Goal: Task Accomplishment & Management: Manage account settings

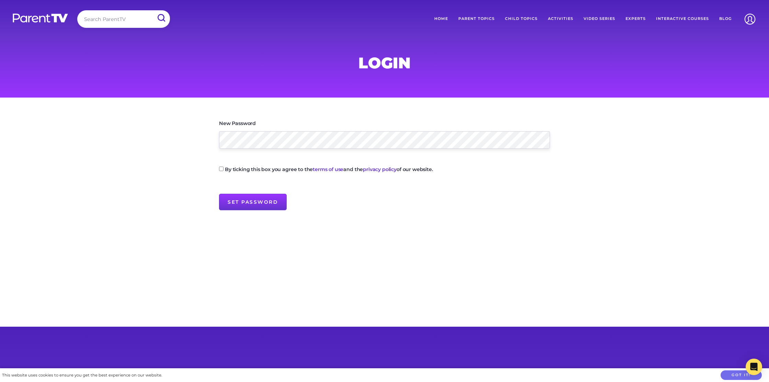
click at [160, 105] on main "New Password By ticking this box you agree to the terms of use and the privacy …" at bounding box center [384, 212] width 769 height 229
click at [229, 169] on label "By ticking this box you agree to the terms of use and the privacy policy of our…" at bounding box center [329, 169] width 208 height 5
click at [224, 169] on input "By ticking this box you agree to the terms of use and the privacy policy of our…" at bounding box center [221, 169] width 4 height 4
checkbox input "true"
click at [236, 204] on input "Set Password" at bounding box center [253, 202] width 68 height 16
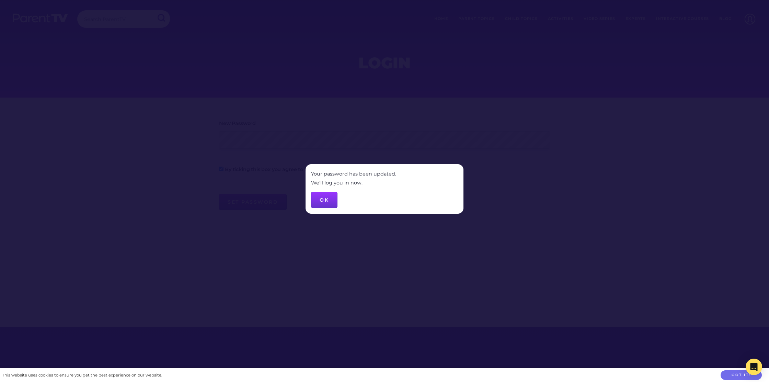
click at [318, 197] on button "OK" at bounding box center [324, 200] width 26 height 16
click at [327, 200] on button "OK" at bounding box center [324, 200] width 26 height 16
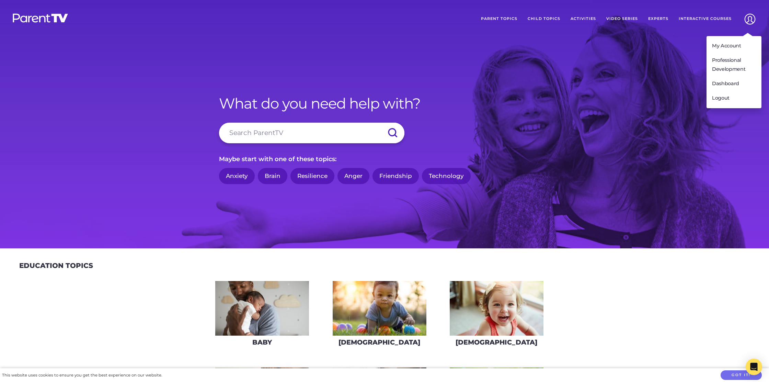
click at [749, 19] on img at bounding box center [750, 19] width 18 height 18
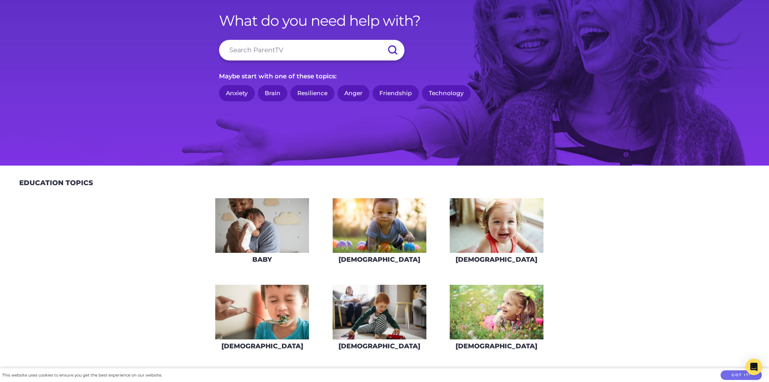
scroll to position [59, 0]
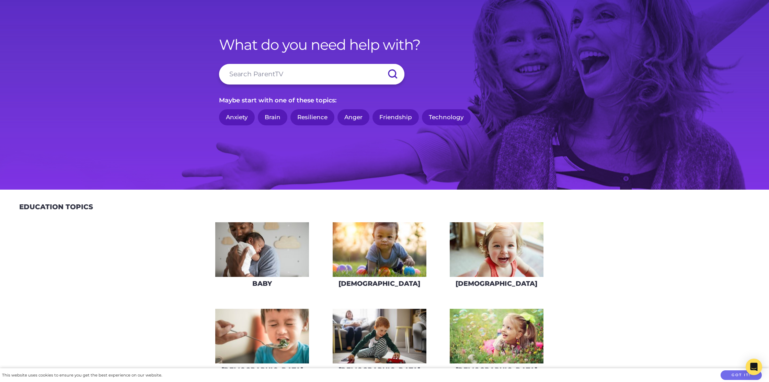
click at [326, 65] on input "search" at bounding box center [311, 74] width 185 height 21
type input "dentist"
click at [381, 64] on input "submit" at bounding box center [393, 74] width 24 height 21
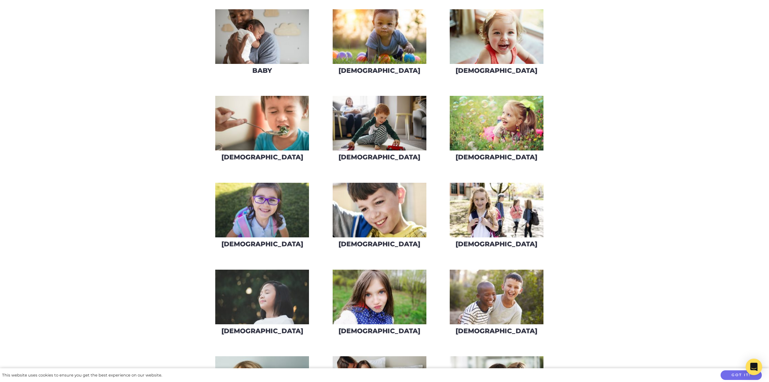
scroll to position [262, 0]
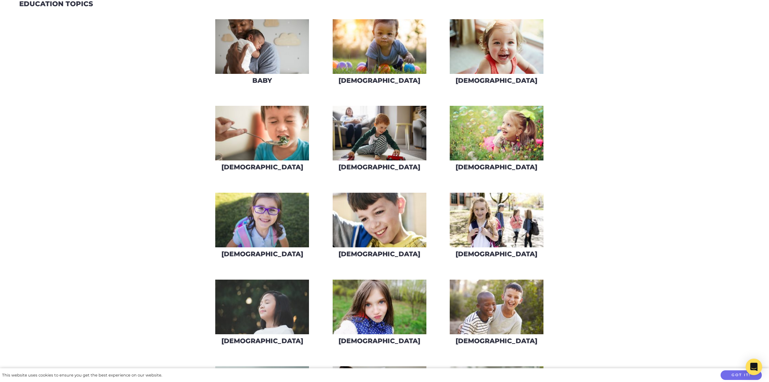
click at [373, 124] on img at bounding box center [380, 133] width 94 height 55
